Goal: Information Seeking & Learning: Learn about a topic

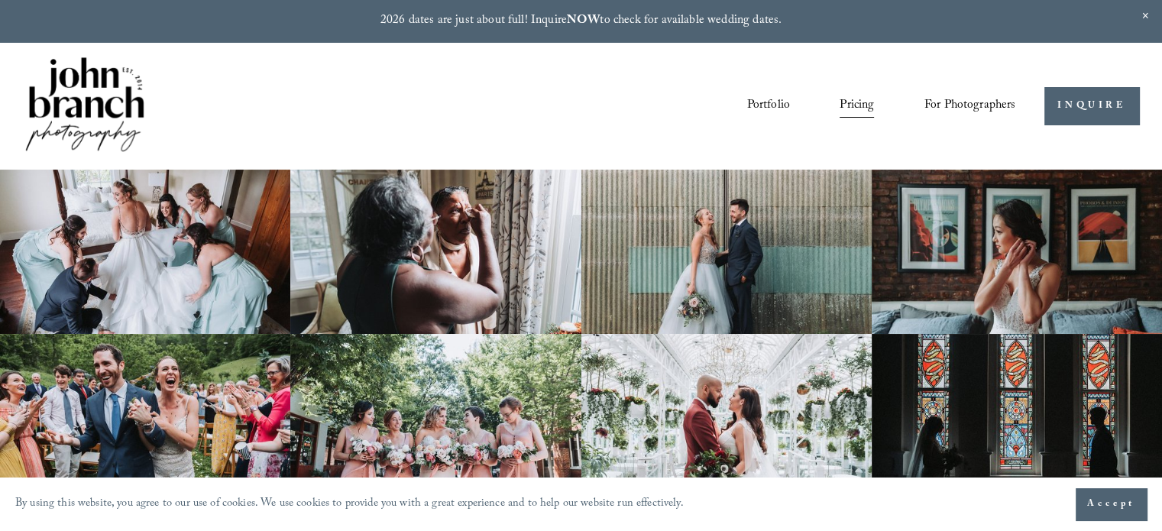
click at [1094, 500] on span "Accept" at bounding box center [1111, 504] width 48 height 15
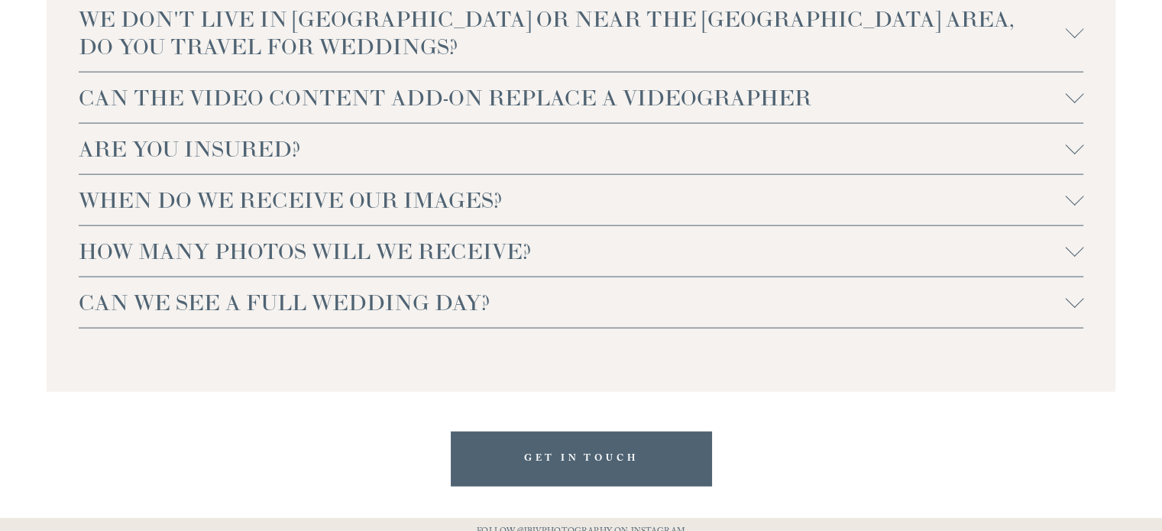
scroll to position [3477, 0]
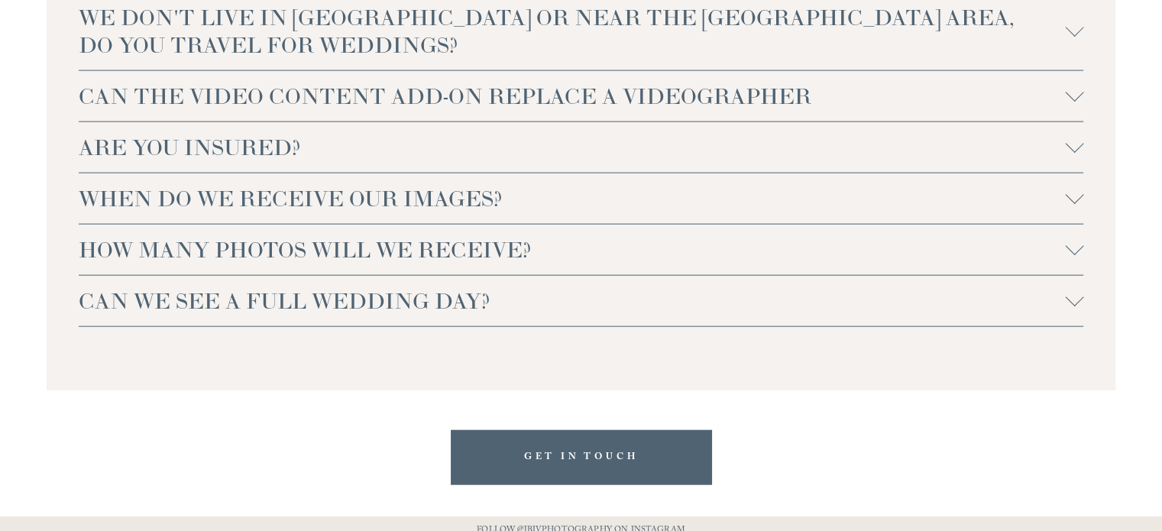
click at [642, 91] on span "CAN THE VIDEO CONTENT ADD-ON REPLACE A VIDEOGRAPHER" at bounding box center [572, 97] width 987 height 28
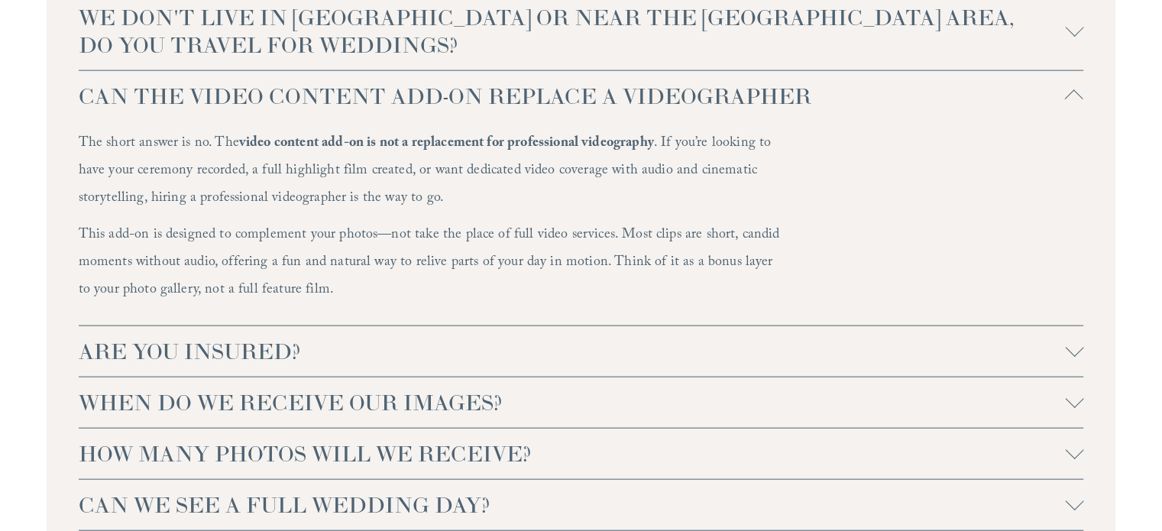
click at [642, 91] on span "CAN THE VIDEO CONTENT ADD-ON REPLACE A VIDEOGRAPHER" at bounding box center [572, 97] width 987 height 28
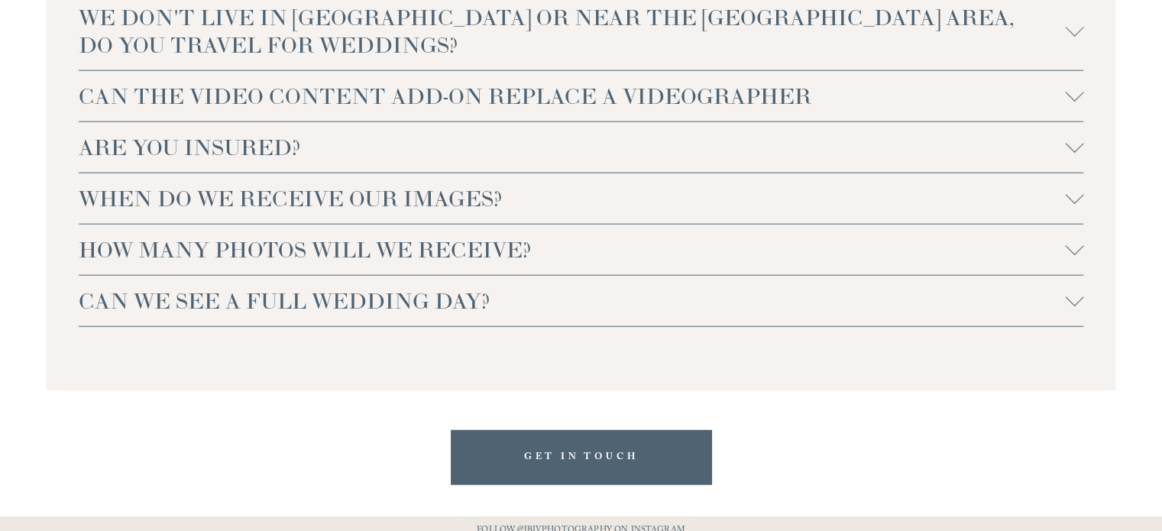
click at [653, 137] on span "ARE YOU INSURED?" at bounding box center [572, 148] width 987 height 28
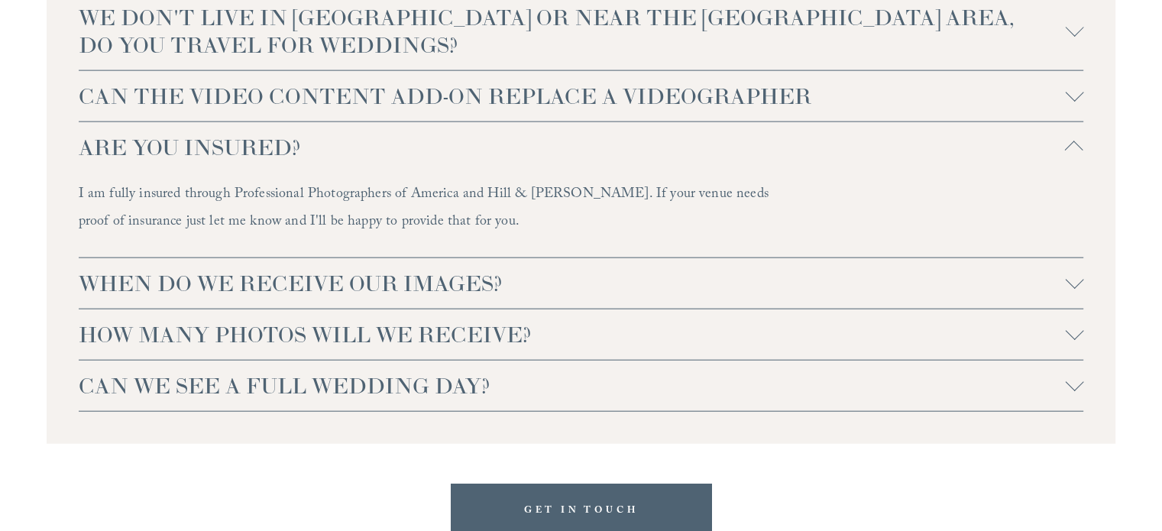
click at [653, 137] on span "ARE YOU INSURED?" at bounding box center [572, 148] width 987 height 28
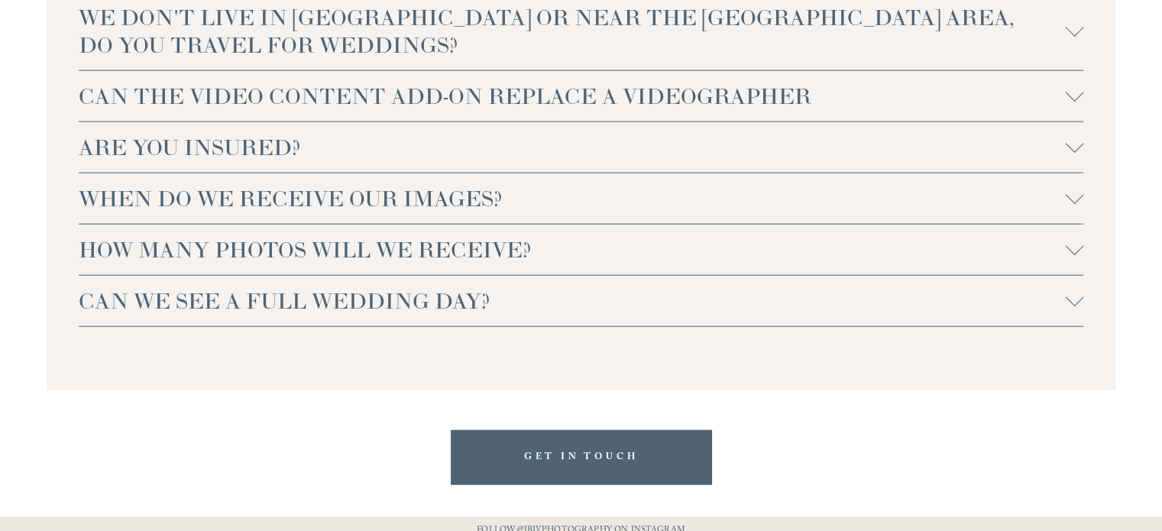
click at [669, 246] on span "HOW MANY PHOTOS WILL WE RECEIVE?" at bounding box center [572, 250] width 987 height 28
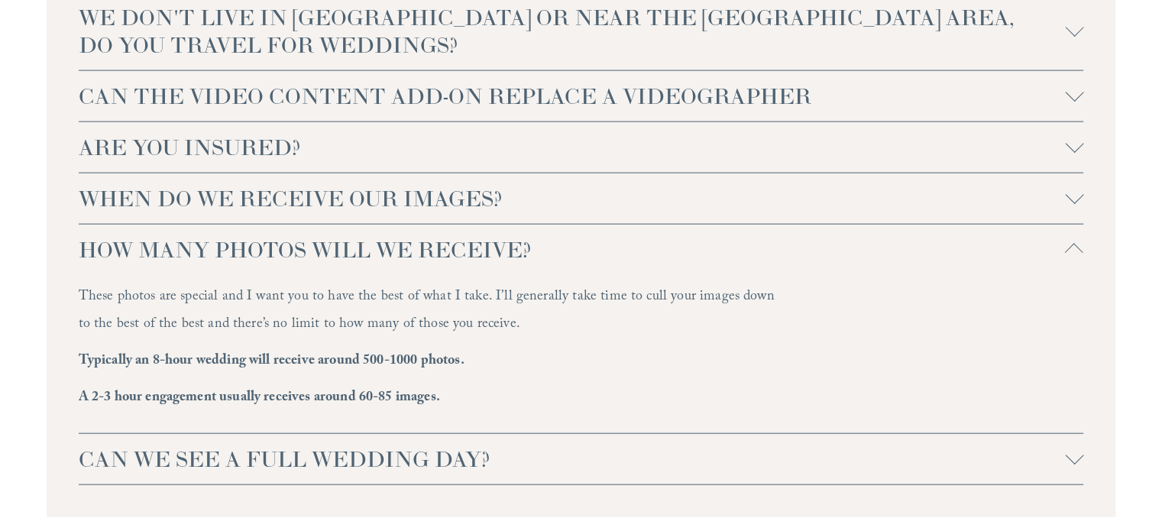
click at [669, 246] on span "HOW MANY PHOTOS WILL WE RECEIVE?" at bounding box center [572, 250] width 987 height 28
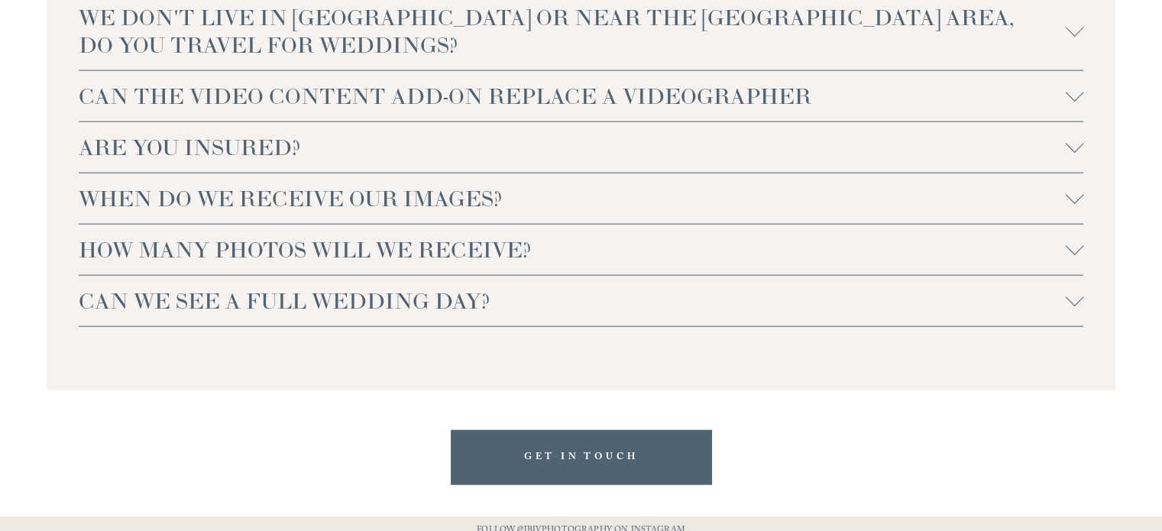
click at [669, 246] on span "HOW MANY PHOTOS WILL WE RECEIVE?" at bounding box center [572, 250] width 987 height 28
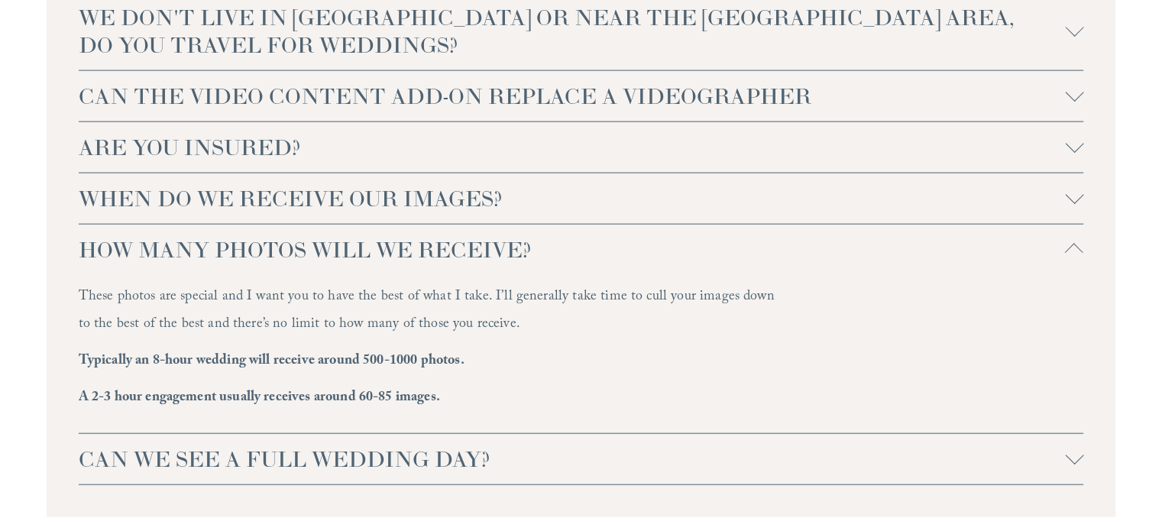
click at [669, 246] on span "HOW MANY PHOTOS WILL WE RECEIVE?" at bounding box center [572, 250] width 987 height 28
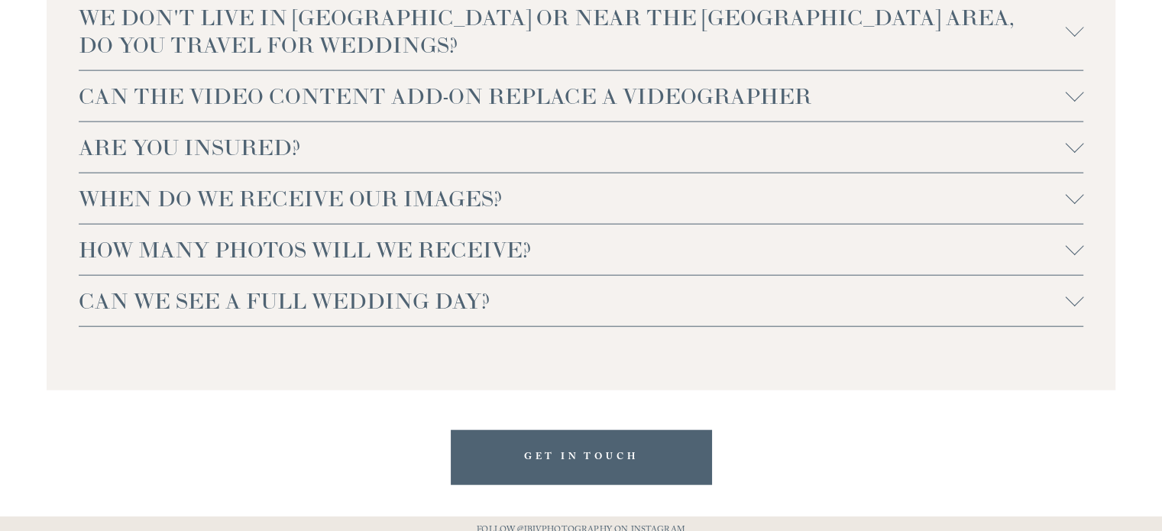
click at [670, 306] on span "CAN WE SEE A FULL WEDDING DAY?" at bounding box center [572, 301] width 987 height 28
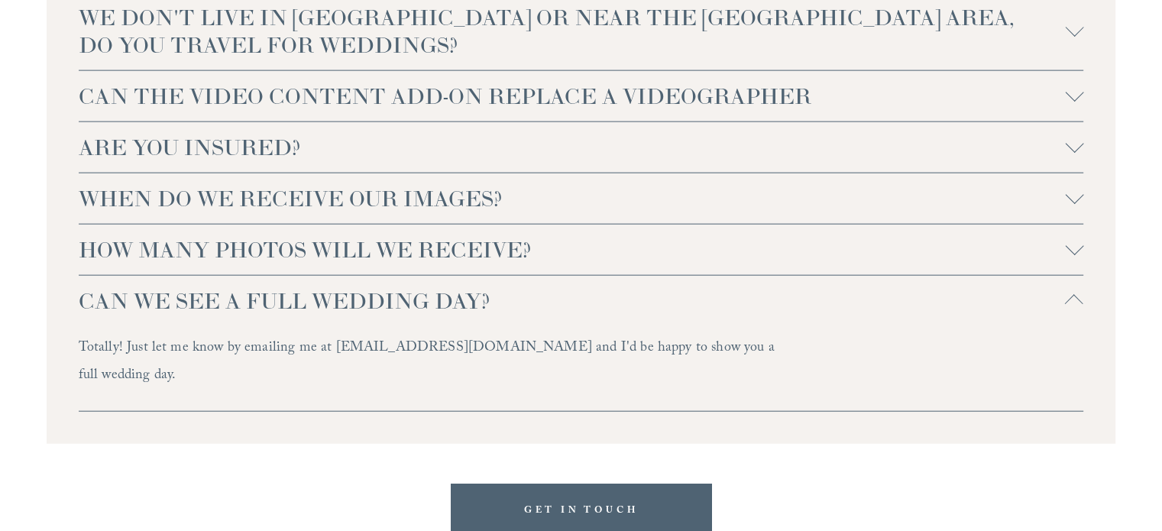
click at [670, 306] on span "CAN WE SEE A FULL WEDDING DAY?" at bounding box center [572, 301] width 987 height 28
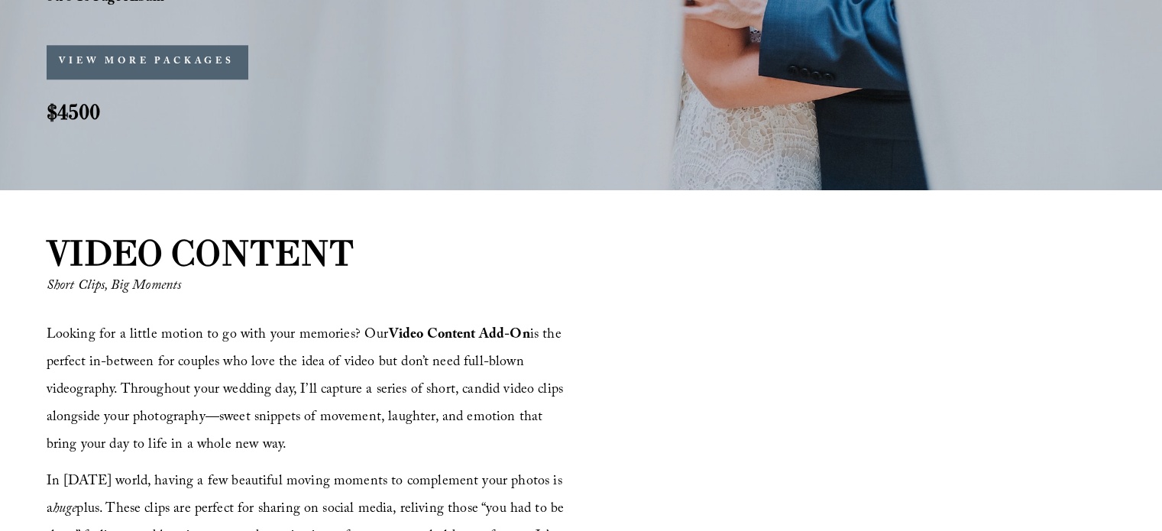
scroll to position [1561, 0]
